Goal: Task Accomplishment & Management: Manage account settings

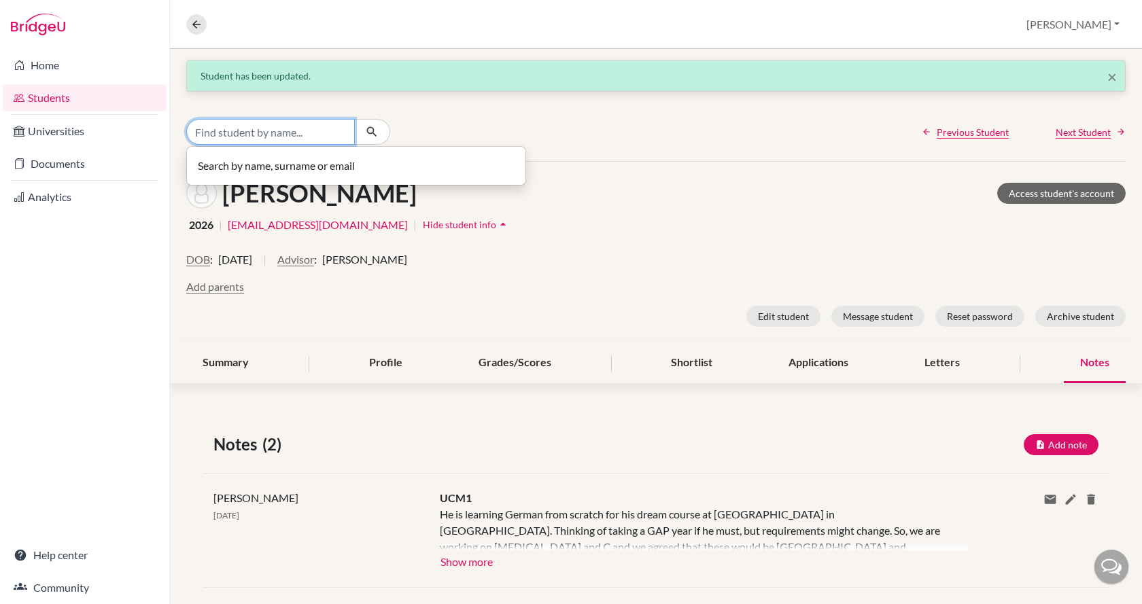
click at [275, 132] on input "Find student by name..." at bounding box center [270, 132] width 169 height 26
type input "t"
type input "gergely to"
click at [69, 98] on link "Students" at bounding box center [85, 97] width 164 height 27
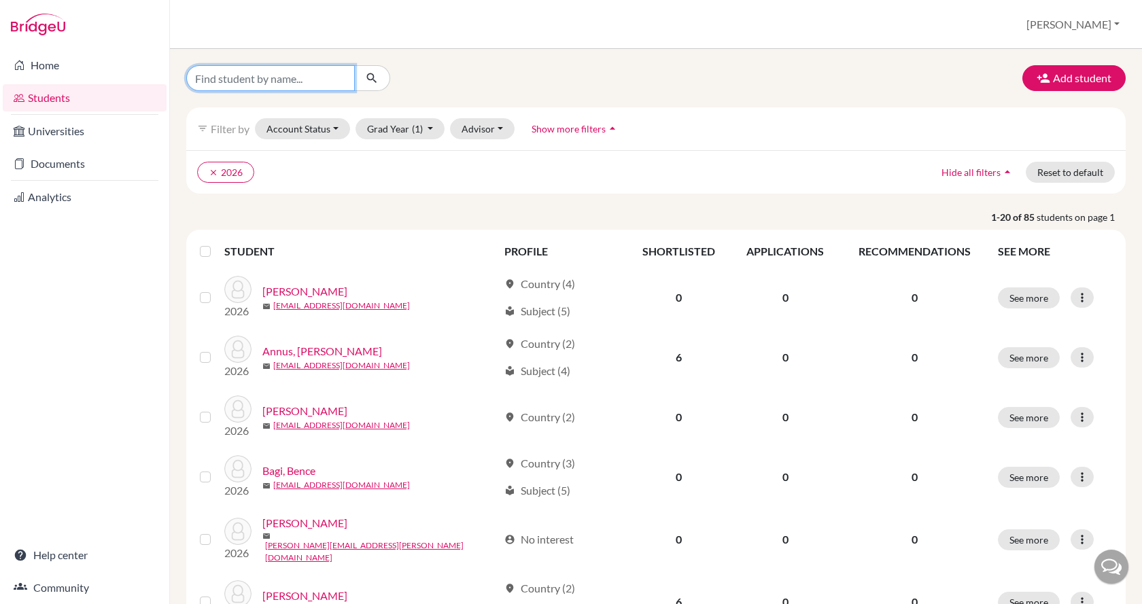
click at [246, 73] on input "Find student by name..." at bounding box center [270, 78] width 169 height 26
type input "t"
click at [487, 133] on button "Advisor" at bounding box center [482, 128] width 65 height 21
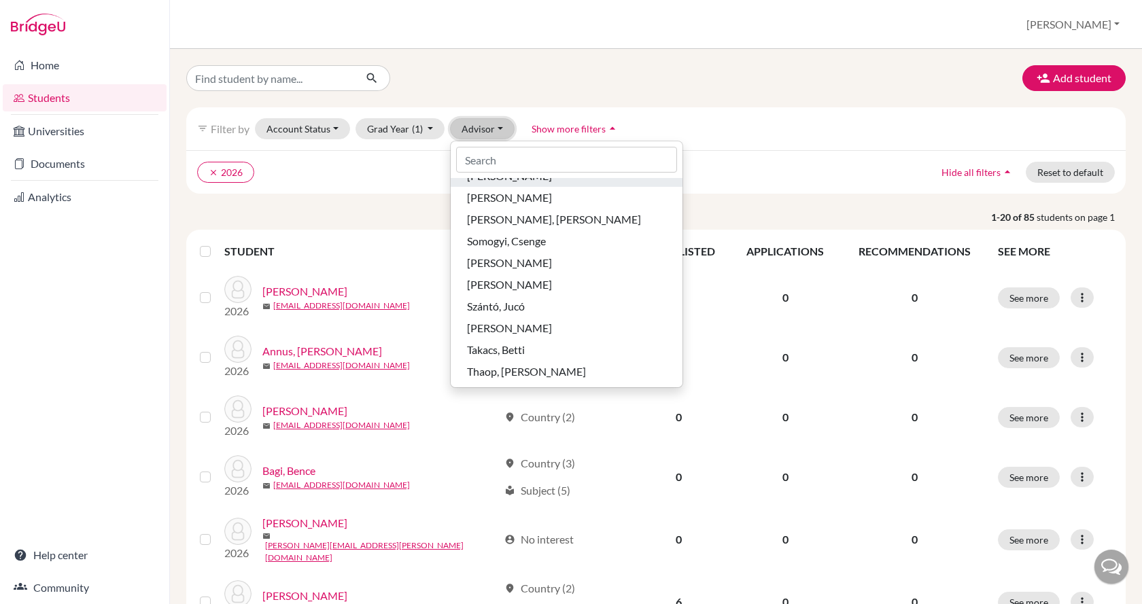
scroll to position [748, 0]
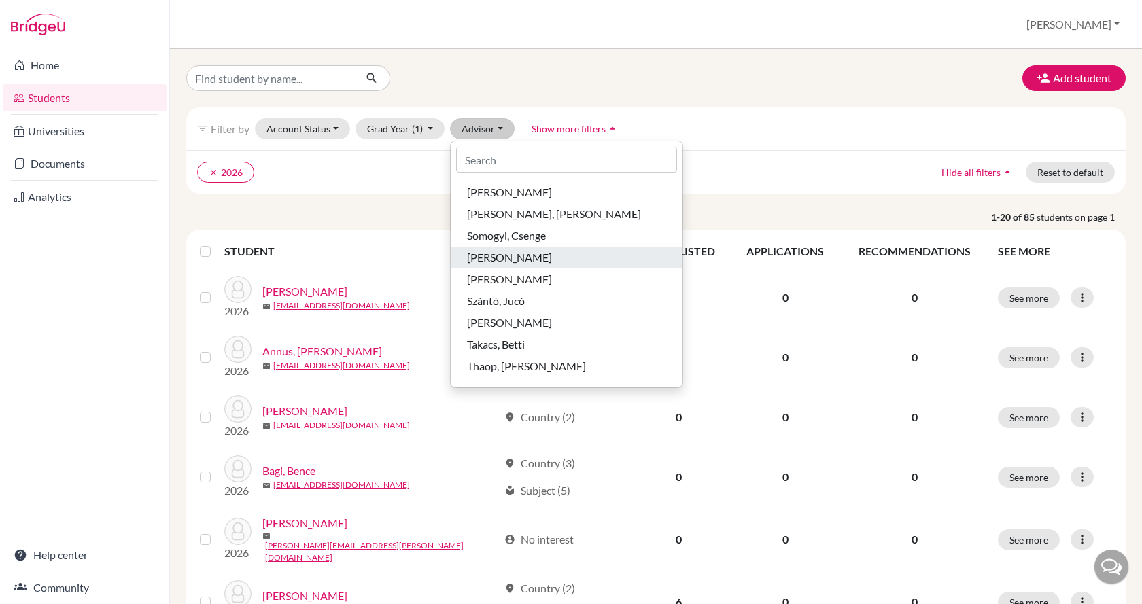
click at [515, 261] on span "[PERSON_NAME]" at bounding box center [509, 258] width 85 height 16
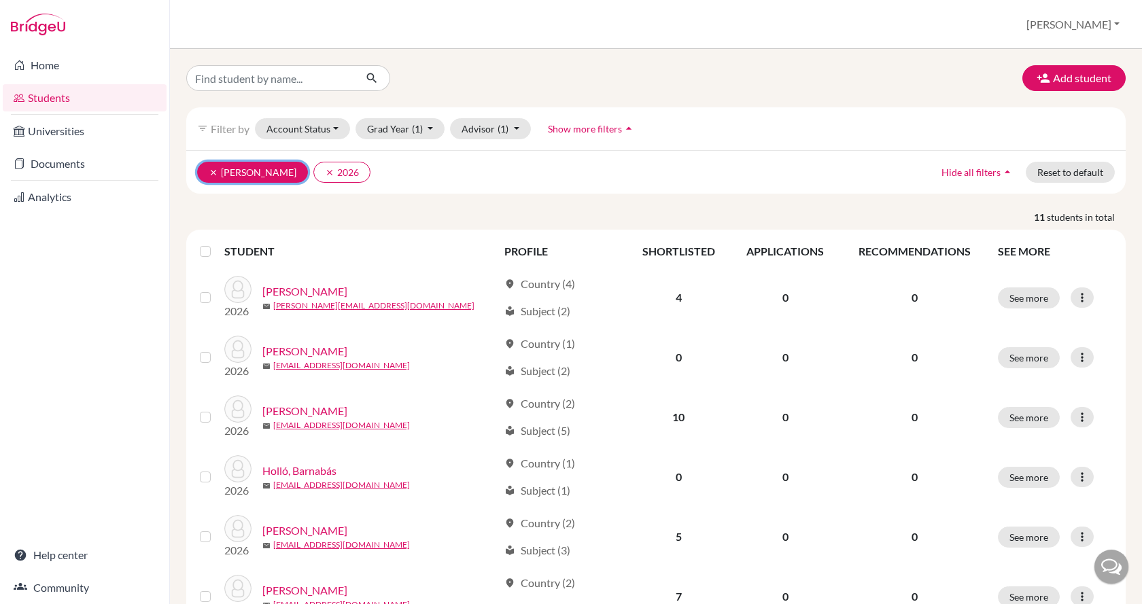
click at [212, 168] on icon "clear" at bounding box center [214, 173] width 10 height 10
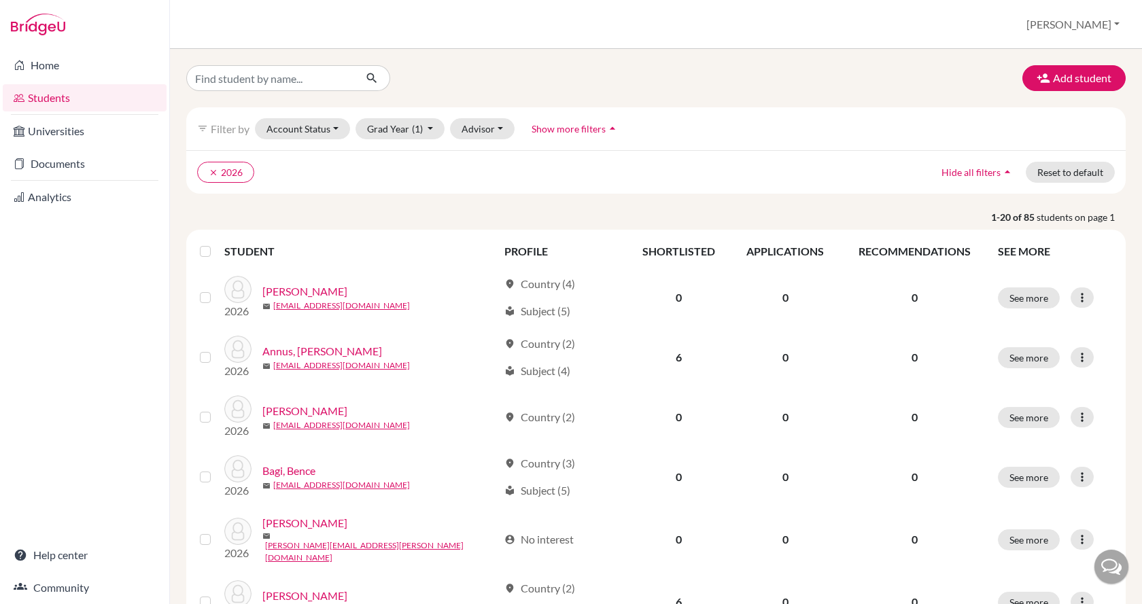
click at [53, 97] on link "Students" at bounding box center [85, 97] width 164 height 27
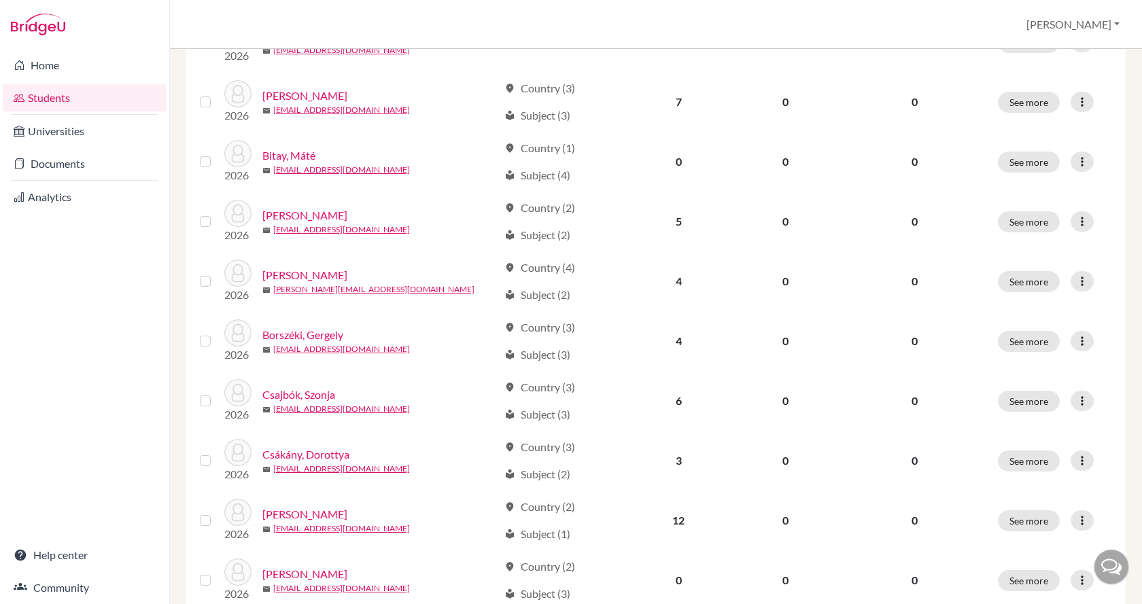
scroll to position [951, 0]
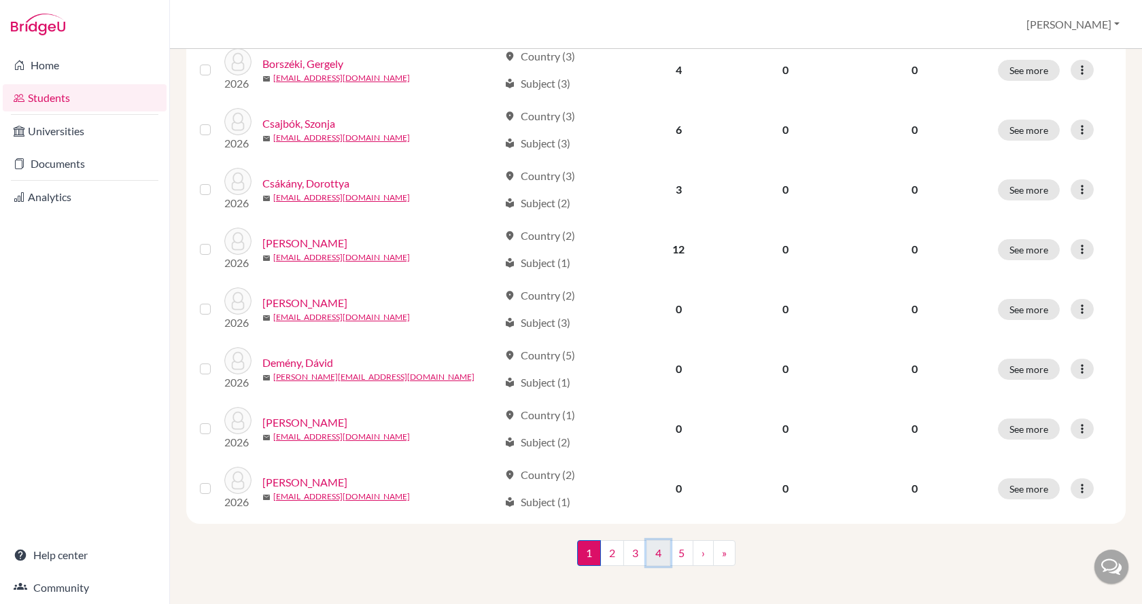
click at [657, 547] on link "4" at bounding box center [659, 554] width 24 height 26
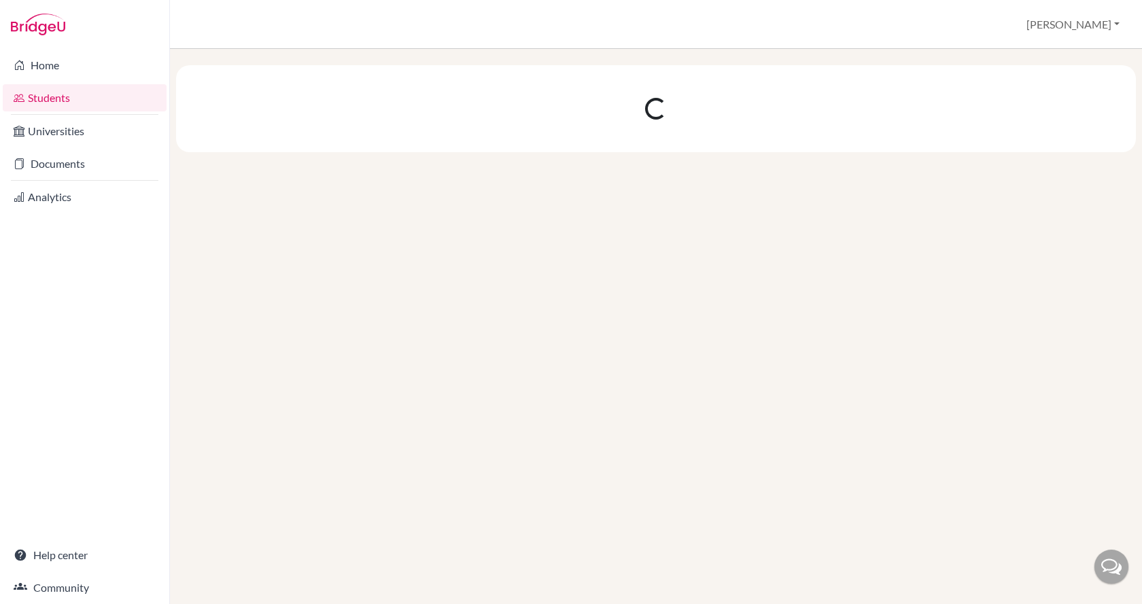
scroll to position [0, 0]
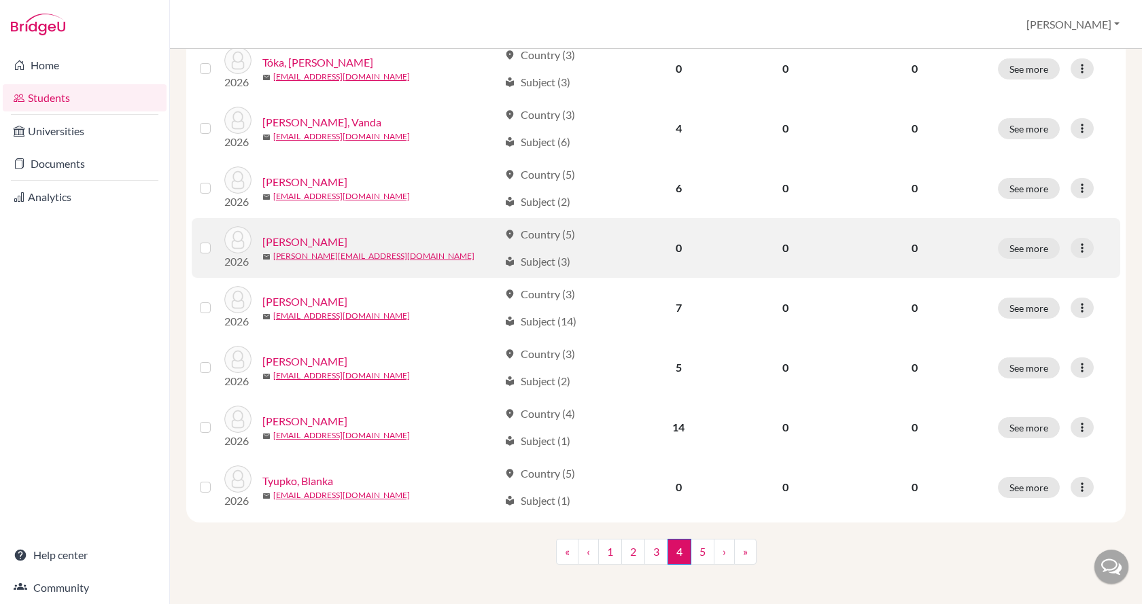
scroll to position [951, 0]
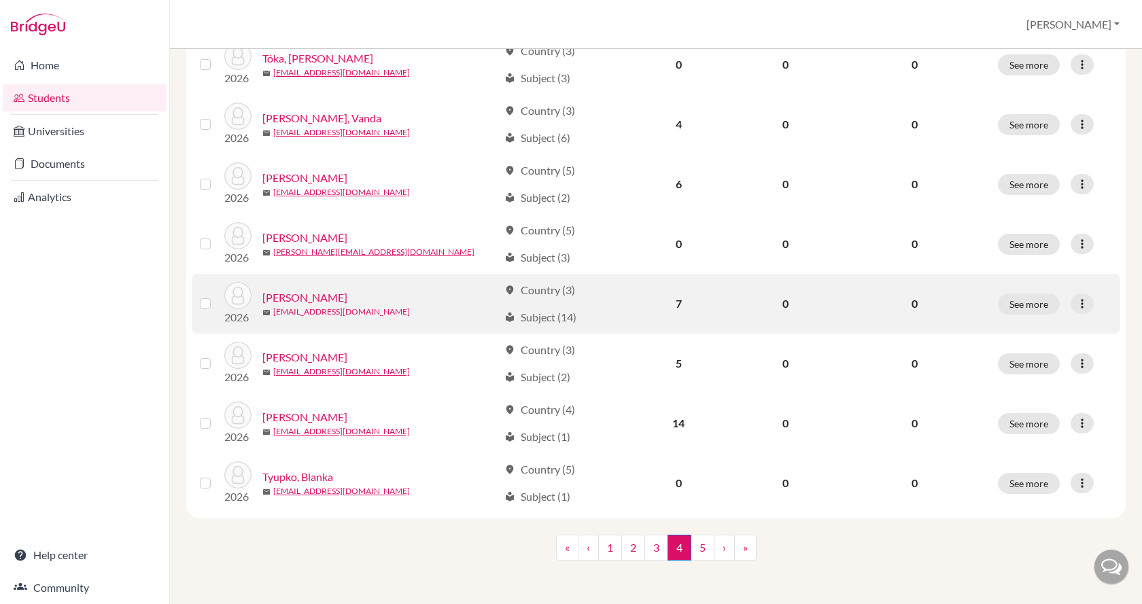
click at [309, 307] on link "gergototh.a@gmail.com" at bounding box center [341, 312] width 137 height 12
click at [318, 293] on link "Tóth, Gergely" at bounding box center [304, 298] width 85 height 16
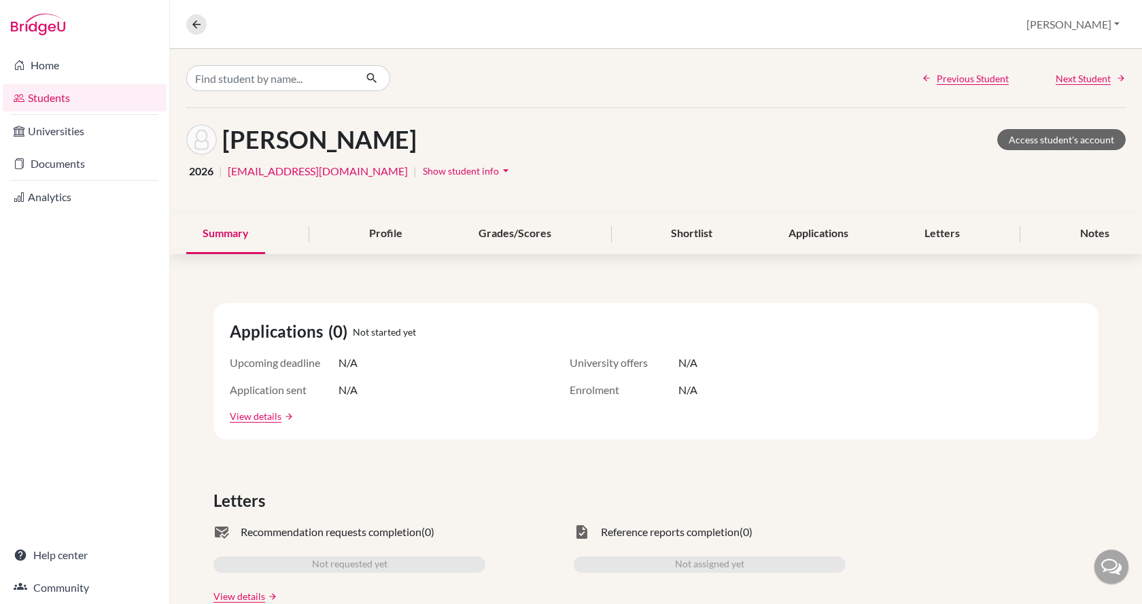
click at [423, 175] on span "Show student info" at bounding box center [461, 171] width 76 height 12
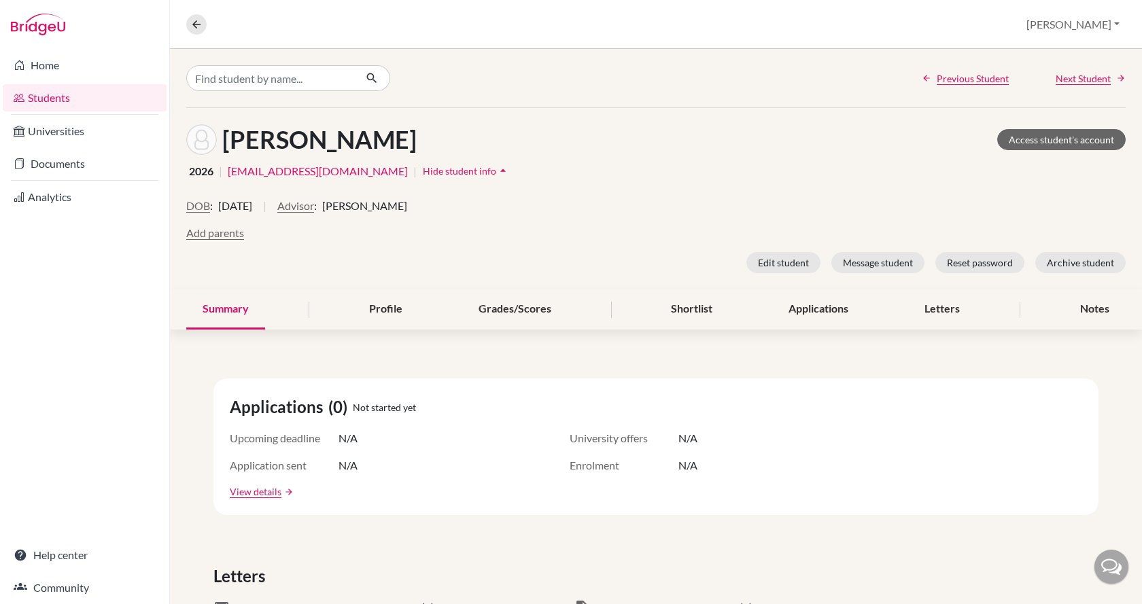
click at [373, 205] on span "Jay Kiss" at bounding box center [364, 206] width 85 height 16
click at [314, 203] on button "Advisor" at bounding box center [295, 206] width 37 height 16
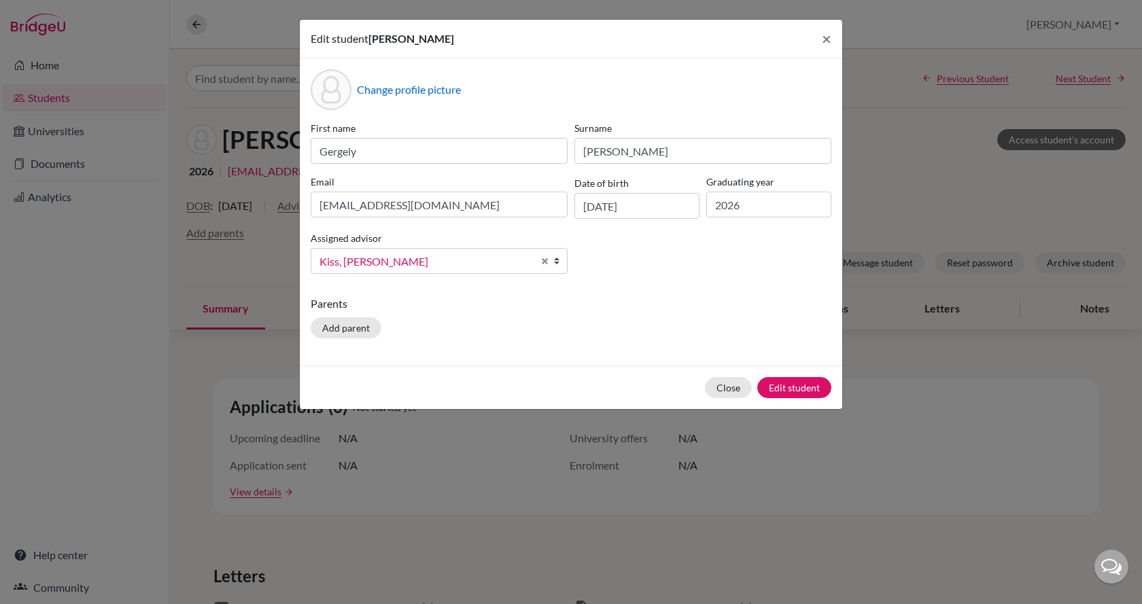
scroll to position [58, 0]
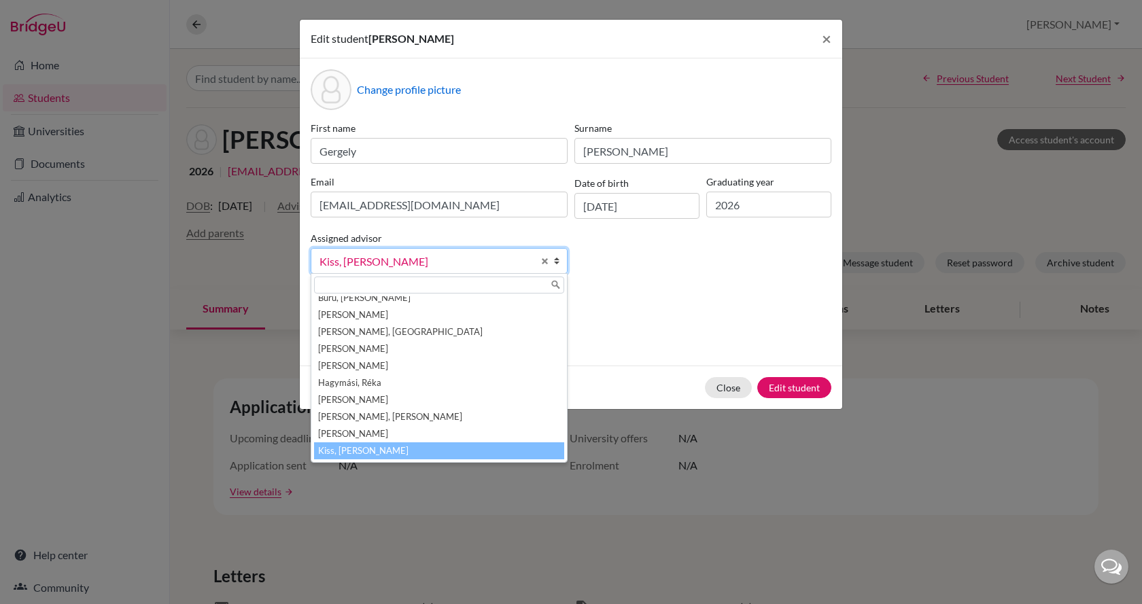
click at [369, 256] on span "Kiss, Jay" at bounding box center [426, 262] width 213 height 18
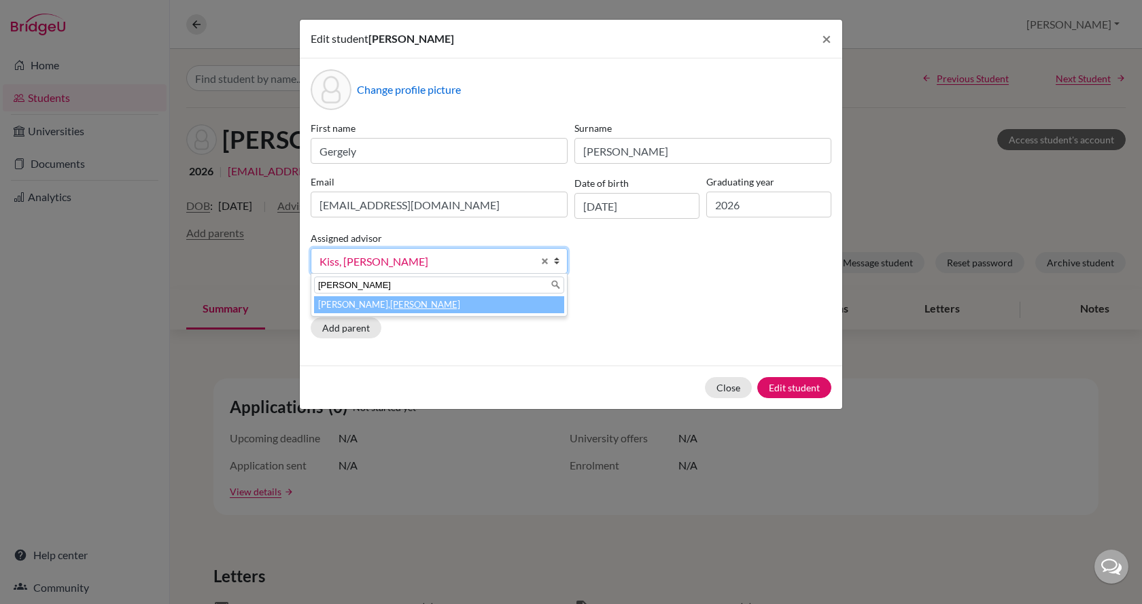
type input "brian"
click at [390, 308] on em "Brian" at bounding box center [425, 304] width 70 height 11
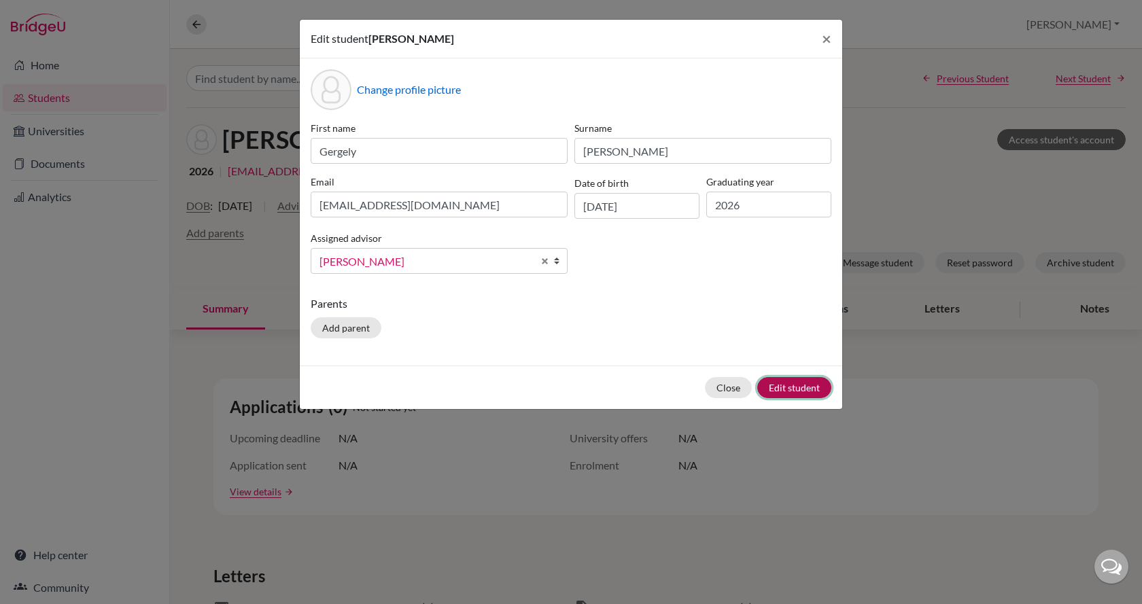
click at [818, 389] on button "Edit student" at bounding box center [794, 387] width 74 height 21
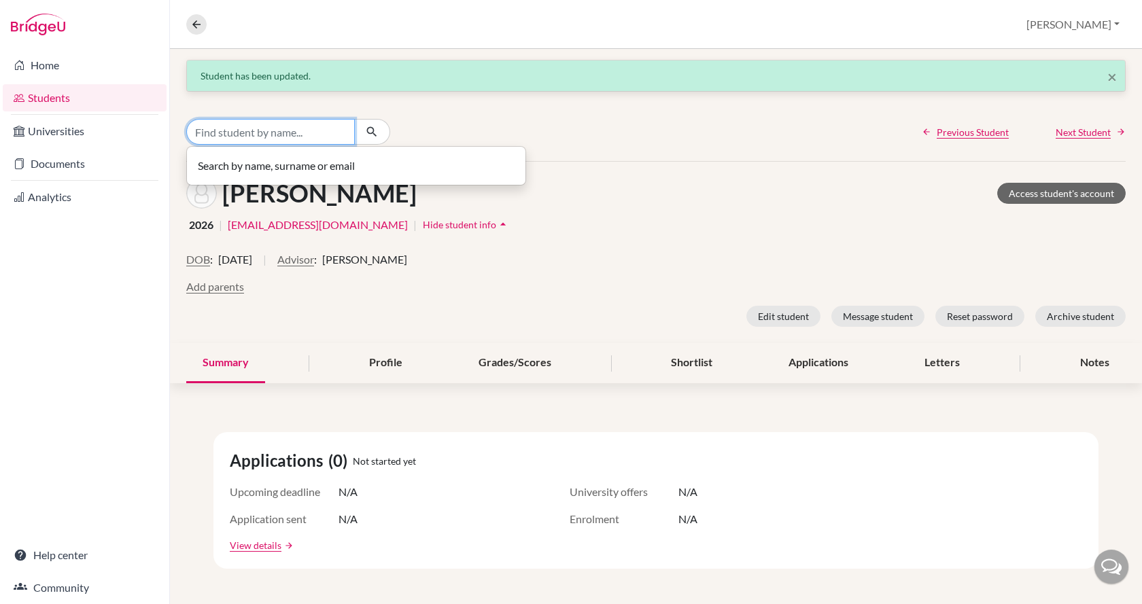
click at [254, 130] on input "Find student by name..." at bounding box center [270, 132] width 169 height 26
type input "Bojan"
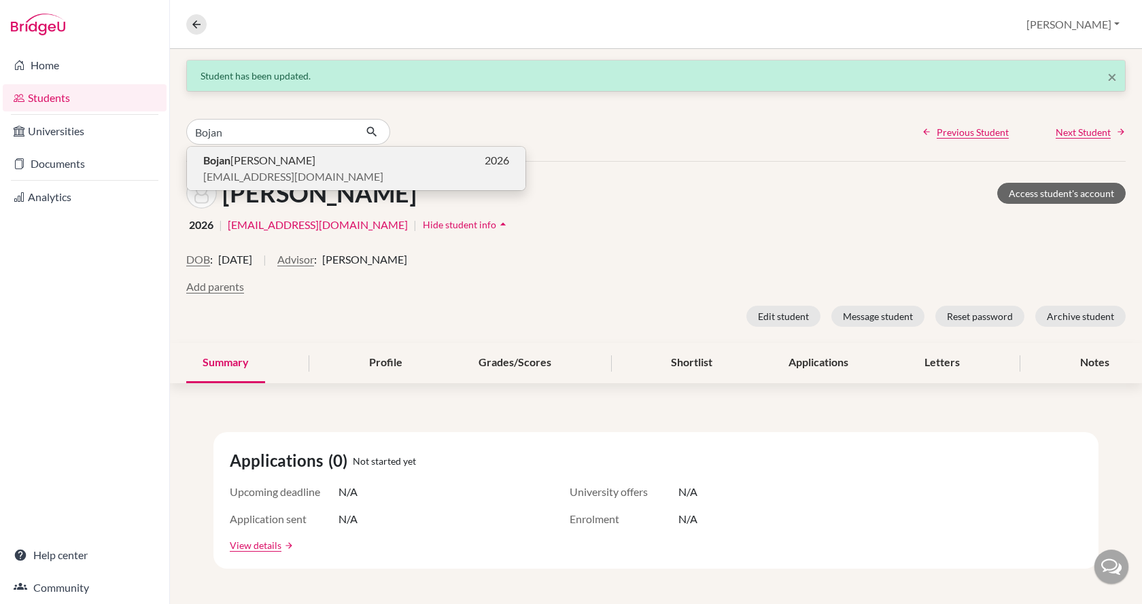
click at [322, 161] on p "Bojan Tzvetkov 2026" at bounding box center [356, 160] width 306 height 16
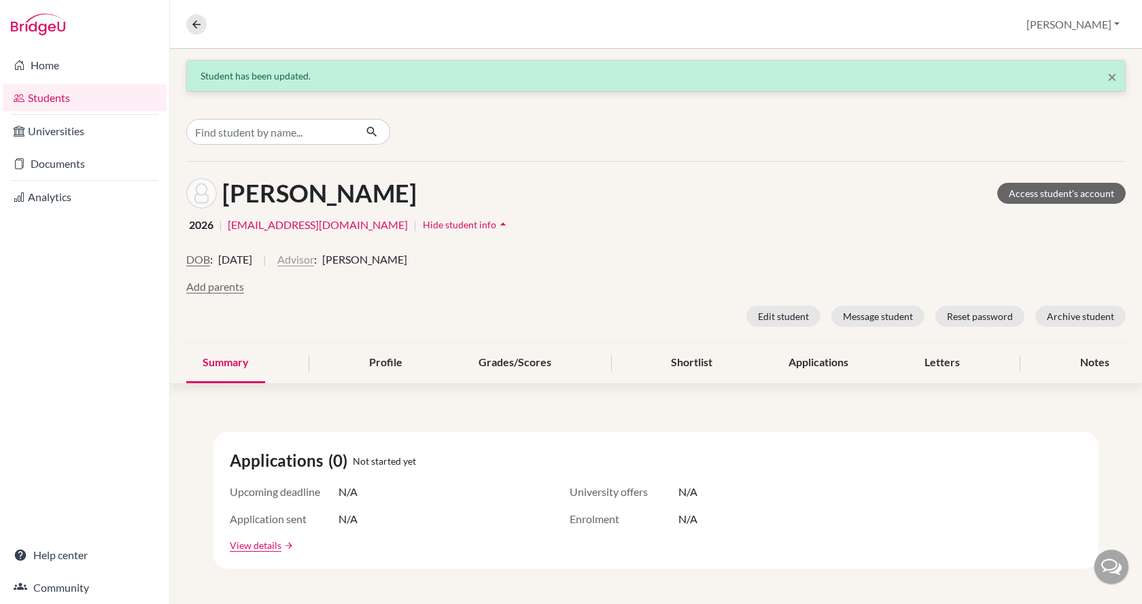
click at [314, 260] on button "Advisor" at bounding box center [295, 260] width 37 height 16
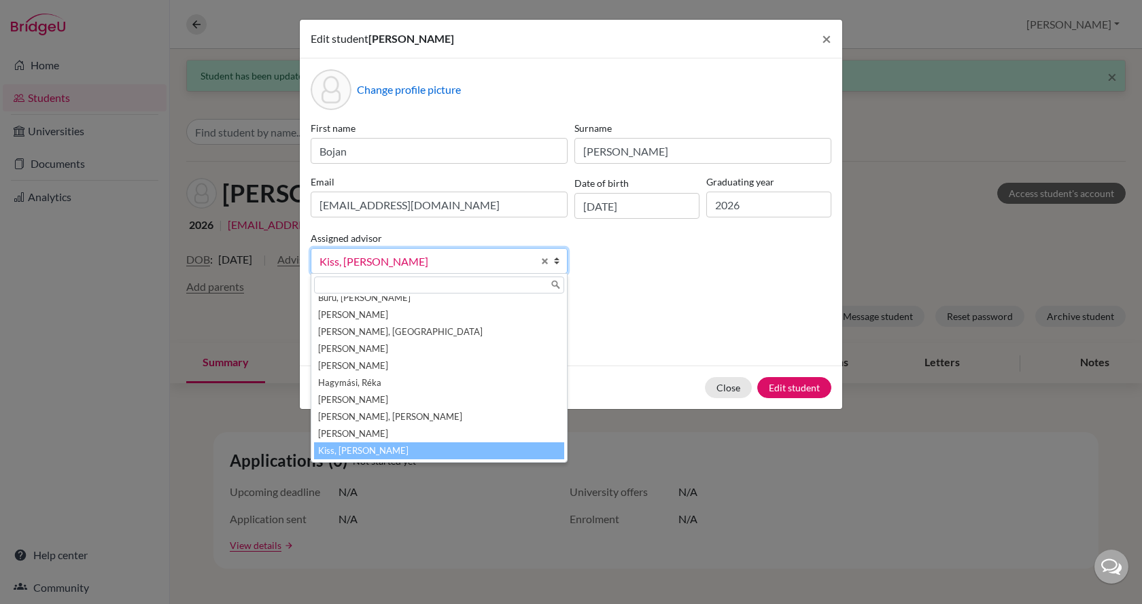
scroll to position [51, 0]
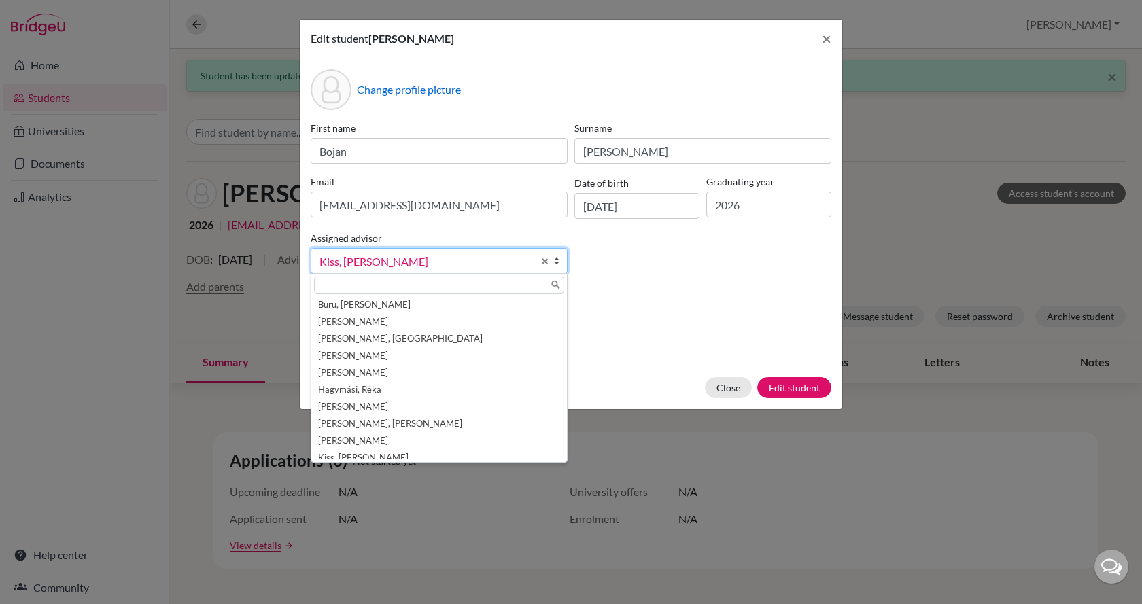
click at [371, 283] on input "text" at bounding box center [439, 285] width 250 height 17
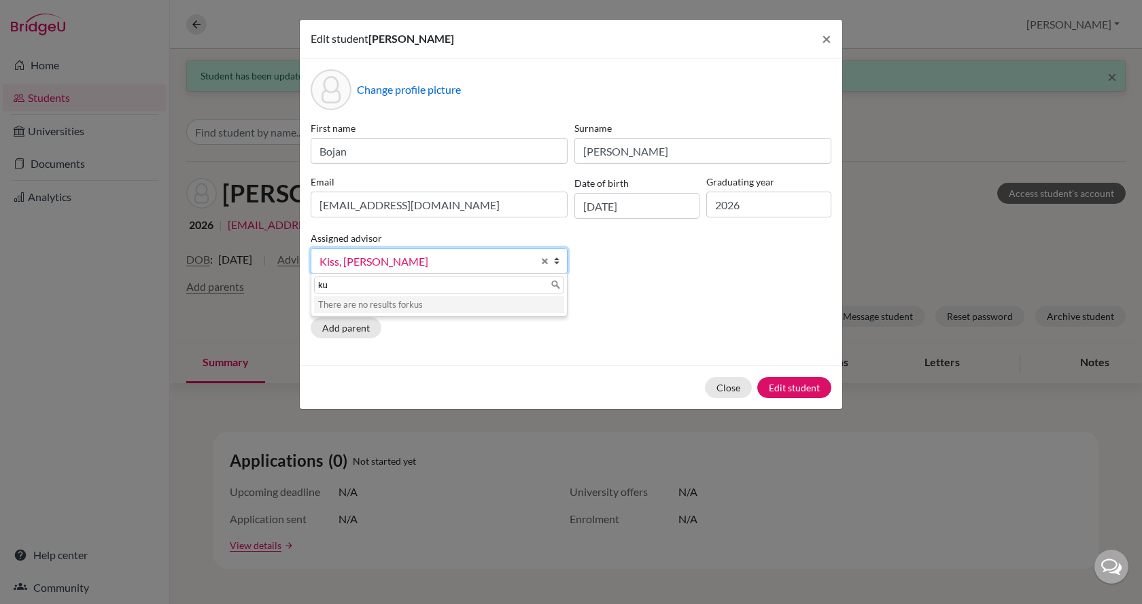
type input "k"
type input "lisa"
click at [391, 307] on li "Newbould, Lisa" at bounding box center [439, 304] width 250 height 17
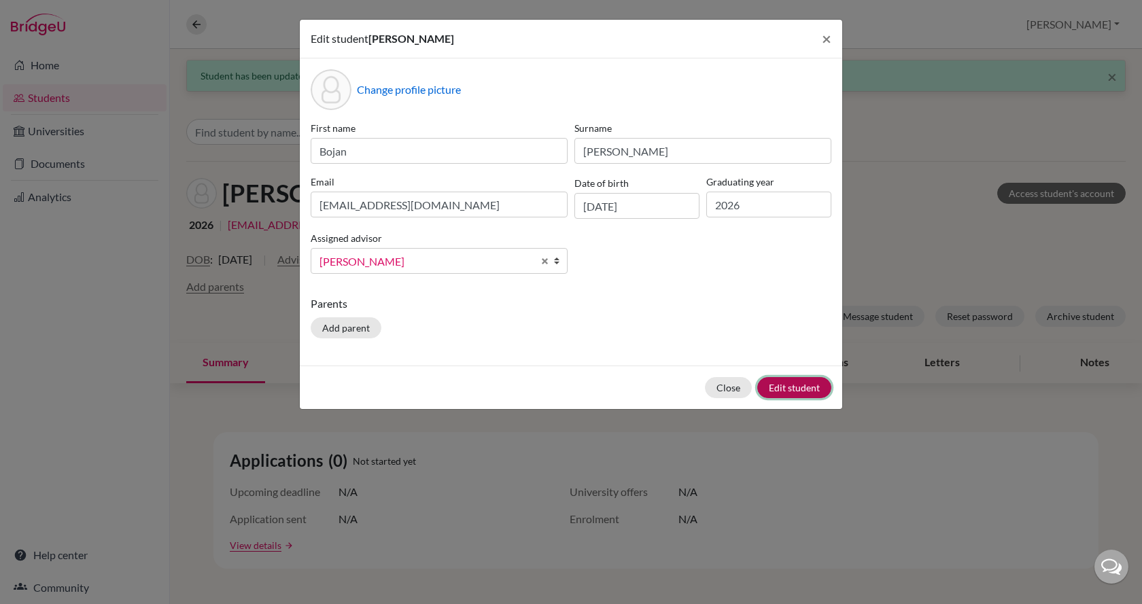
click at [817, 386] on button "Edit student" at bounding box center [794, 387] width 74 height 21
